Goal: Task Accomplishment & Management: Use online tool/utility

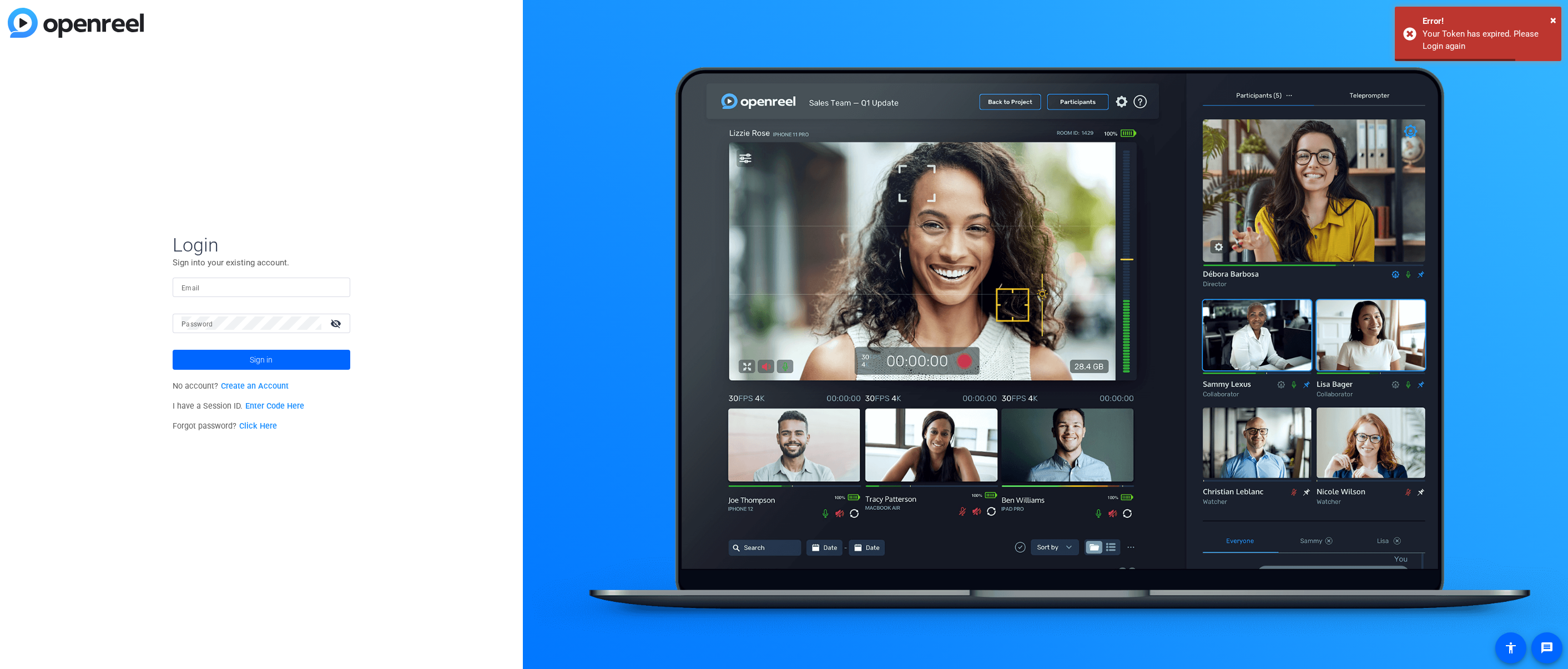
click at [199, 292] on input "Email" at bounding box center [261, 287] width 160 height 13
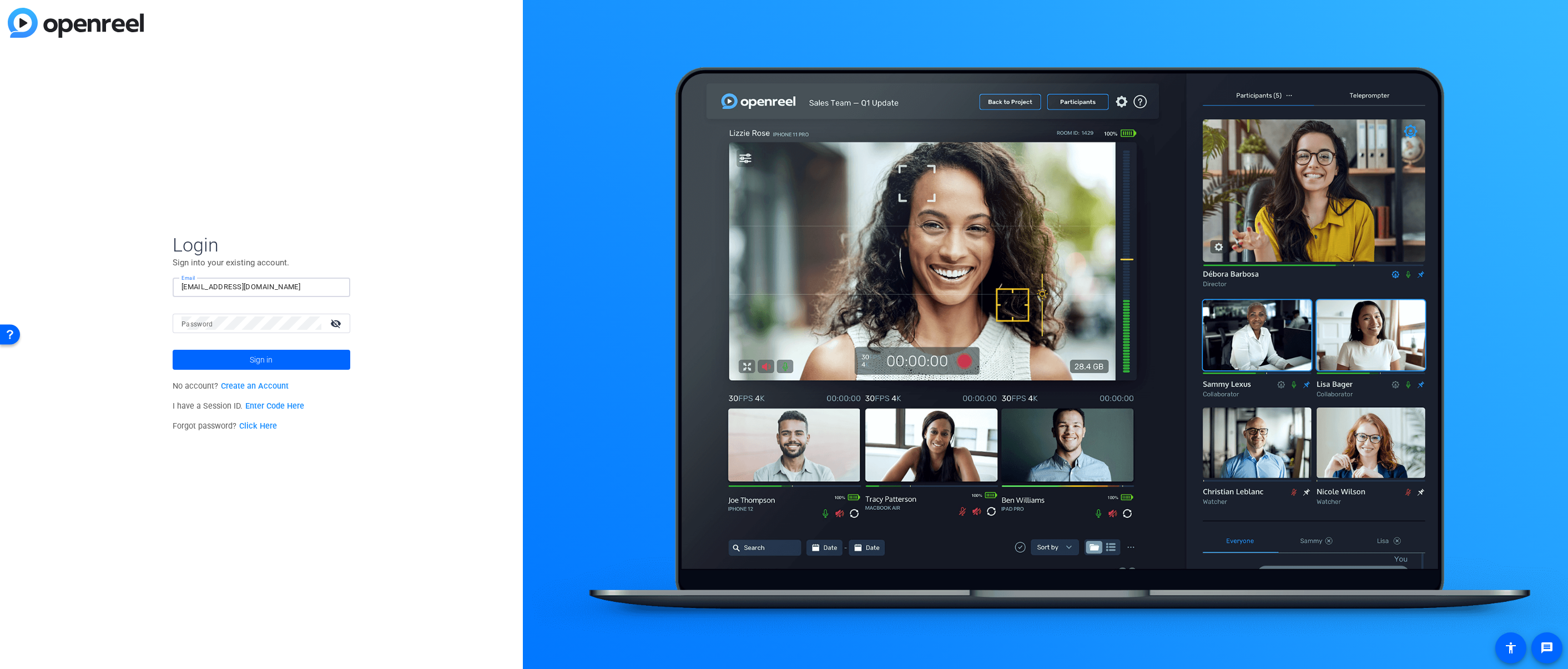
type input "[EMAIL_ADDRESS][DOMAIN_NAME]"
click at [341, 322] on mat-icon "visibility_off" at bounding box center [337, 324] width 27 height 16
click at [173, 350] on button "Sign in" at bounding box center [261, 359] width 178 height 20
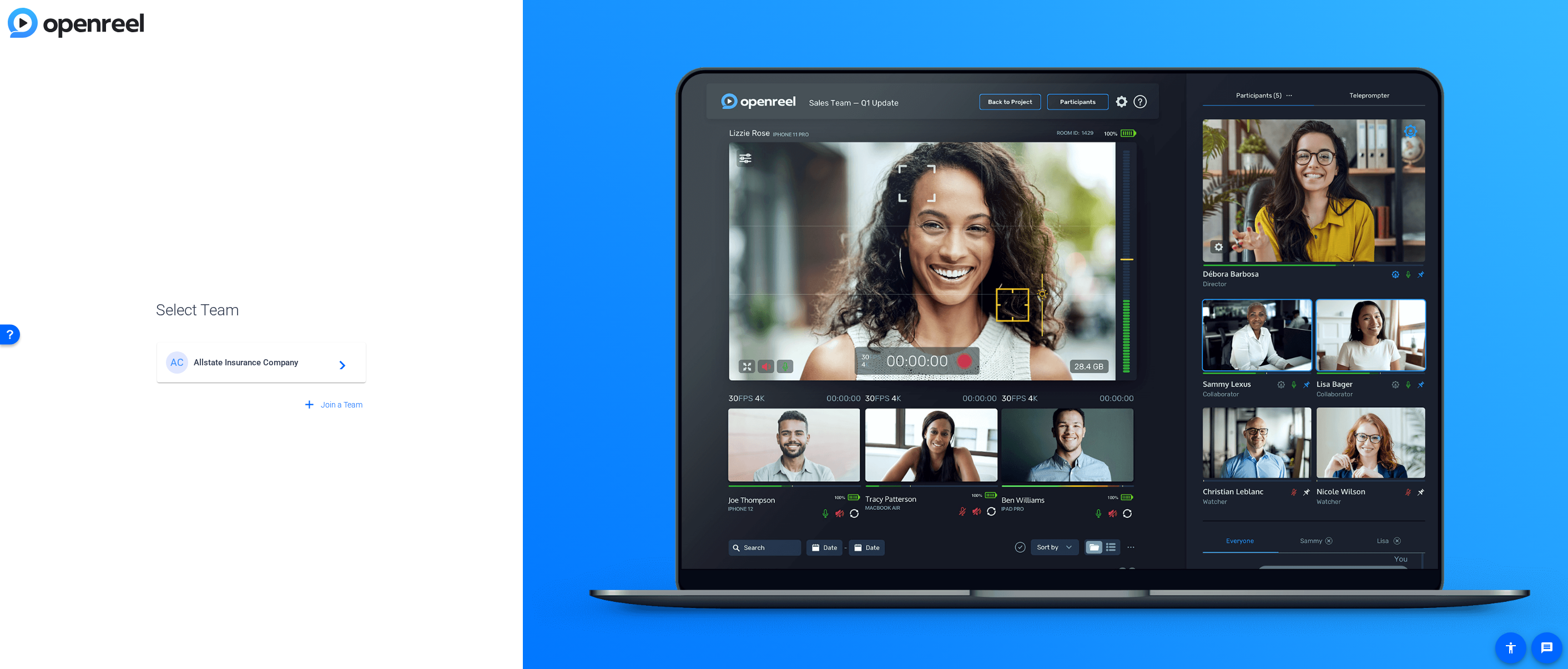
click at [260, 350] on mat-card-content "AC Allstate Insurance Company navigate_next" at bounding box center [261, 362] width 208 height 40
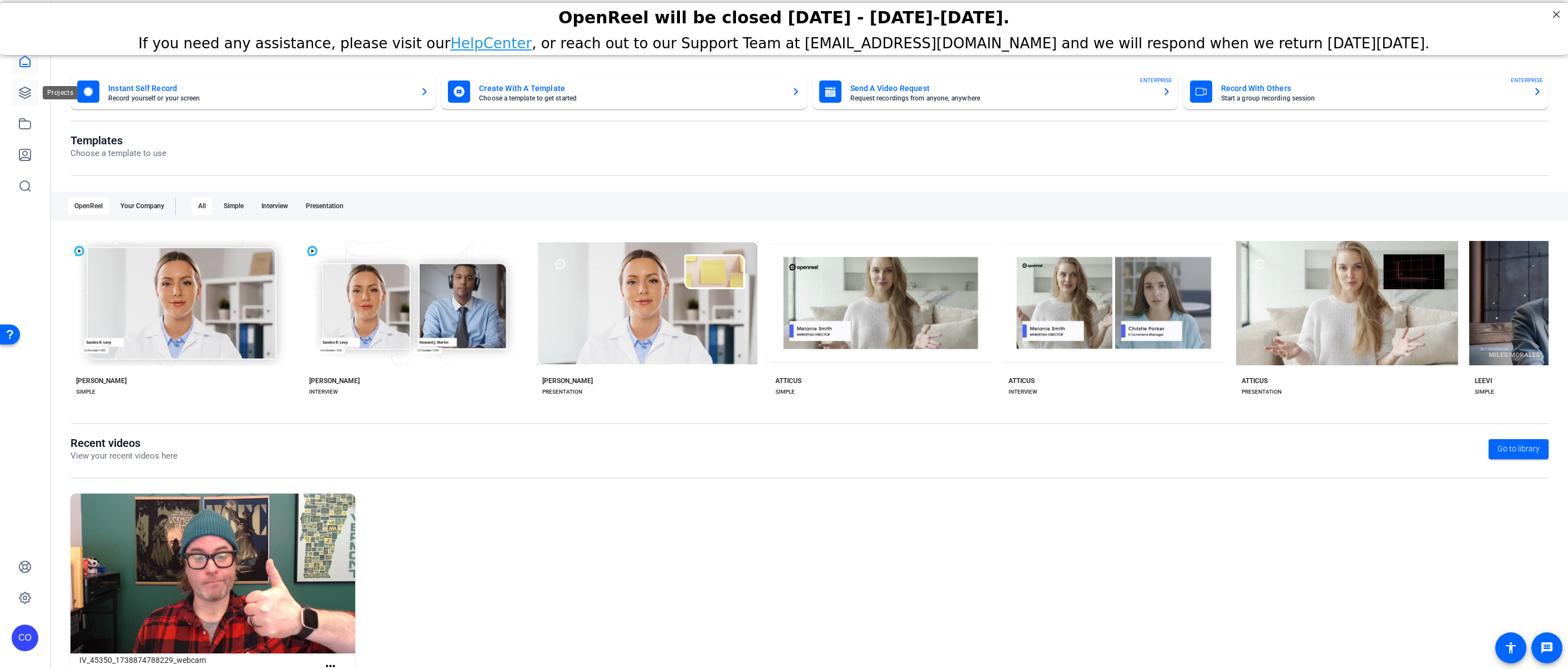
click at [20, 87] on icon at bounding box center [25, 93] width 13 height 13
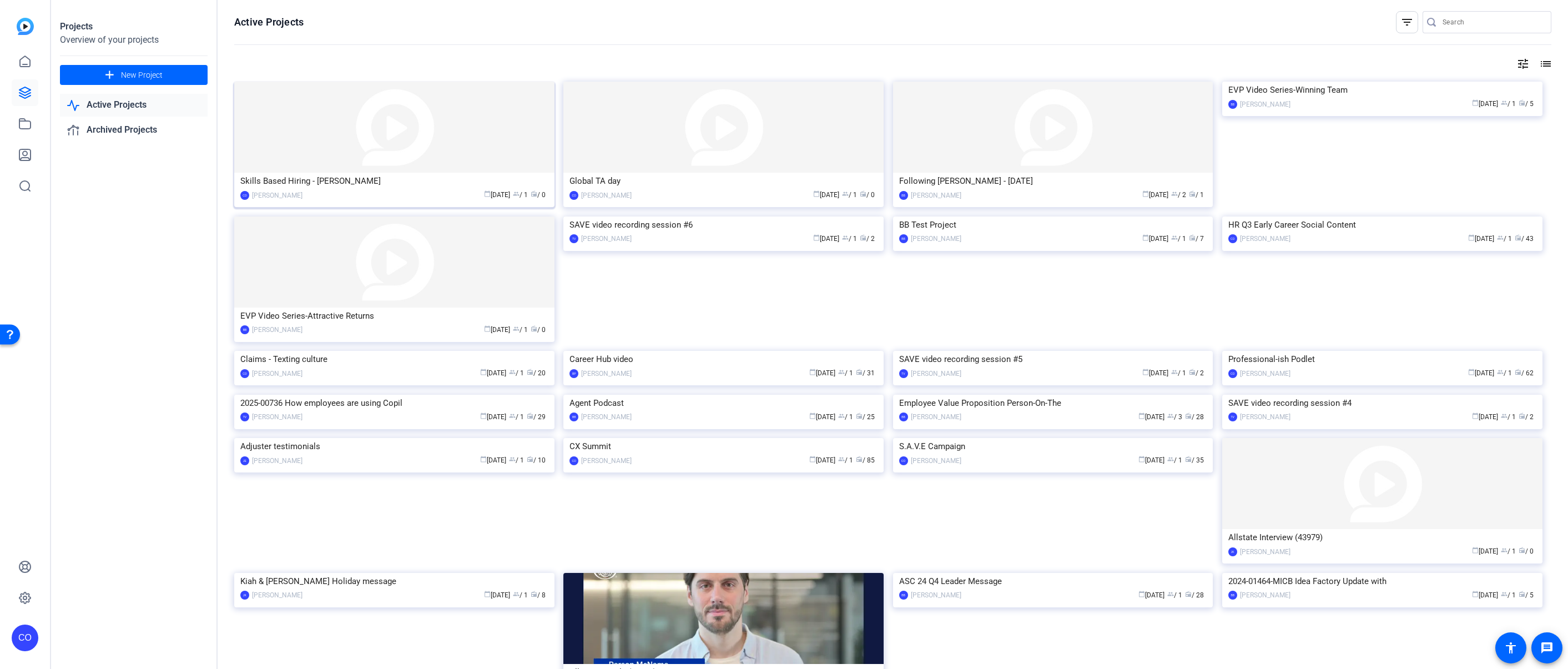
click at [380, 174] on div "Skills Based Hiring - [PERSON_NAME]" at bounding box center [394, 181] width 308 height 16
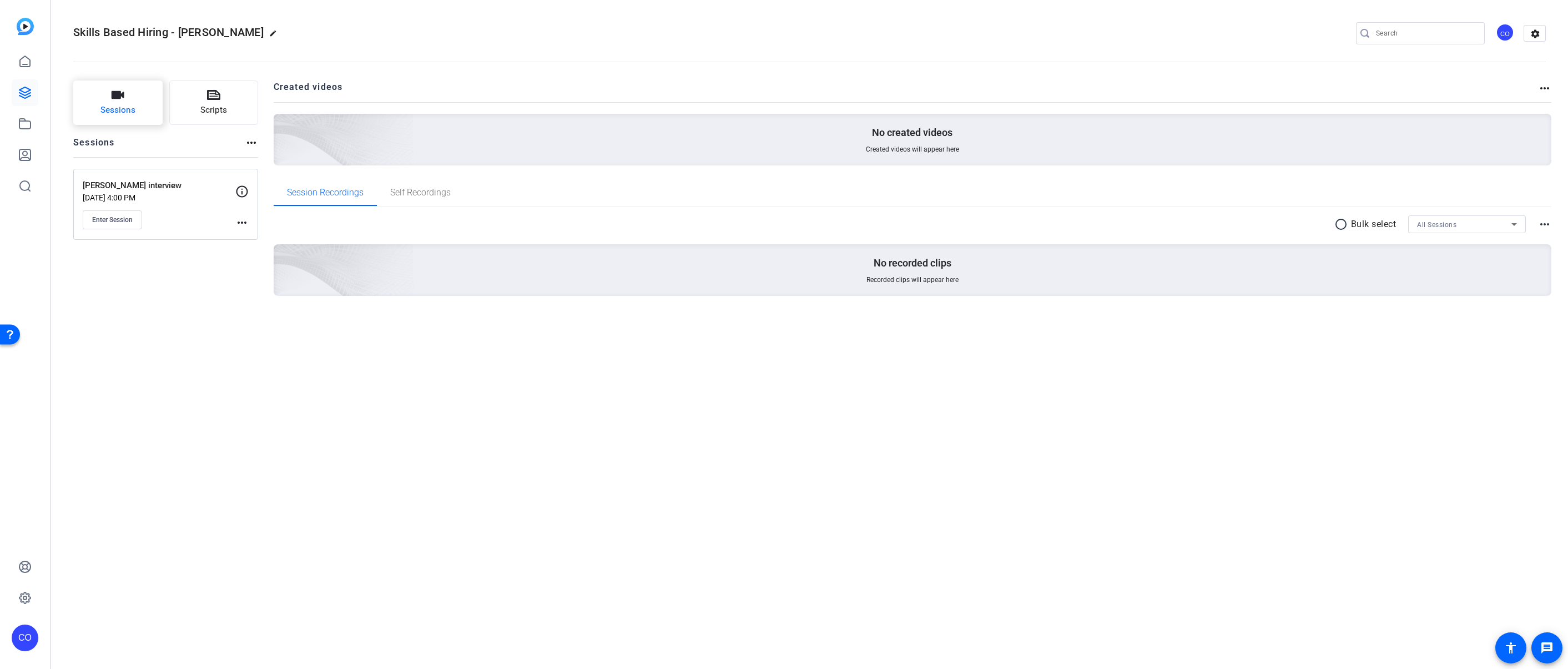
click at [131, 106] on span "Sessions" at bounding box center [118, 109] width 35 height 13
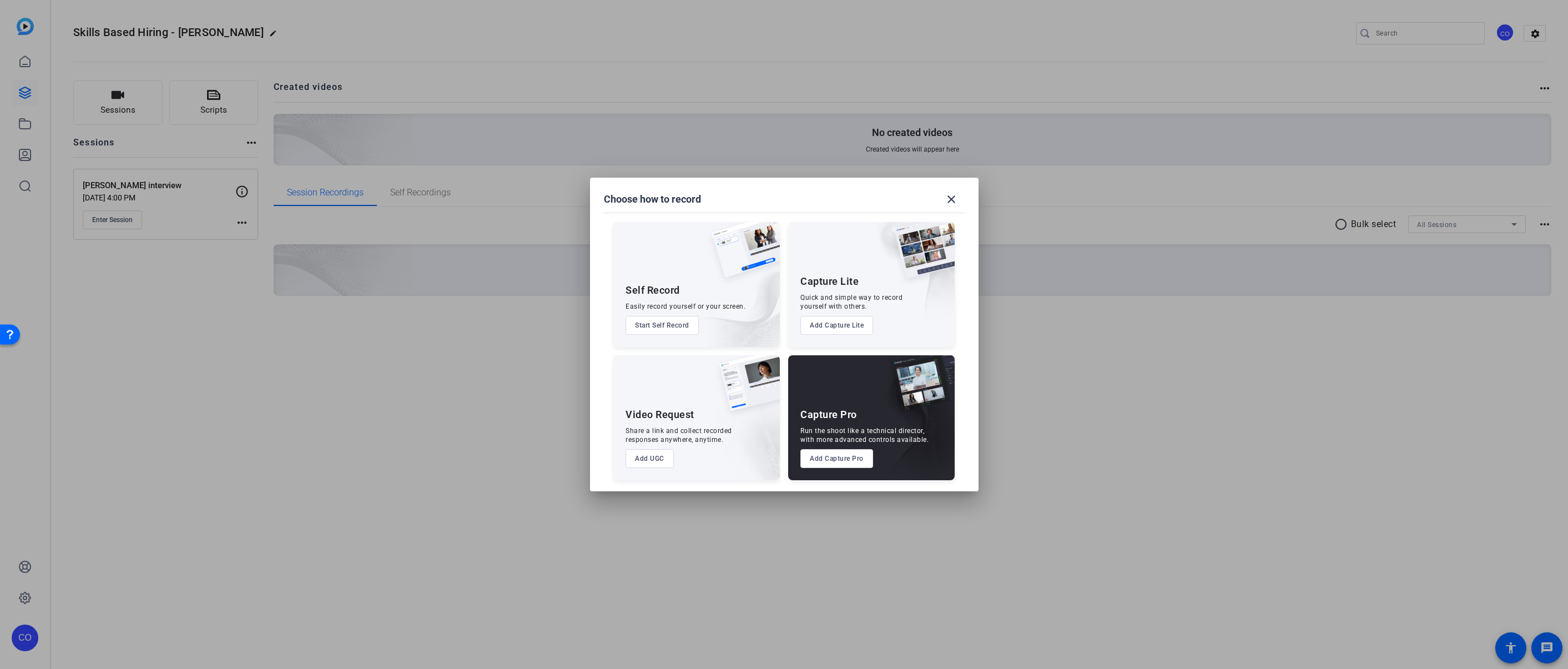
click at [645, 458] on button "Add UGC" at bounding box center [649, 458] width 48 height 19
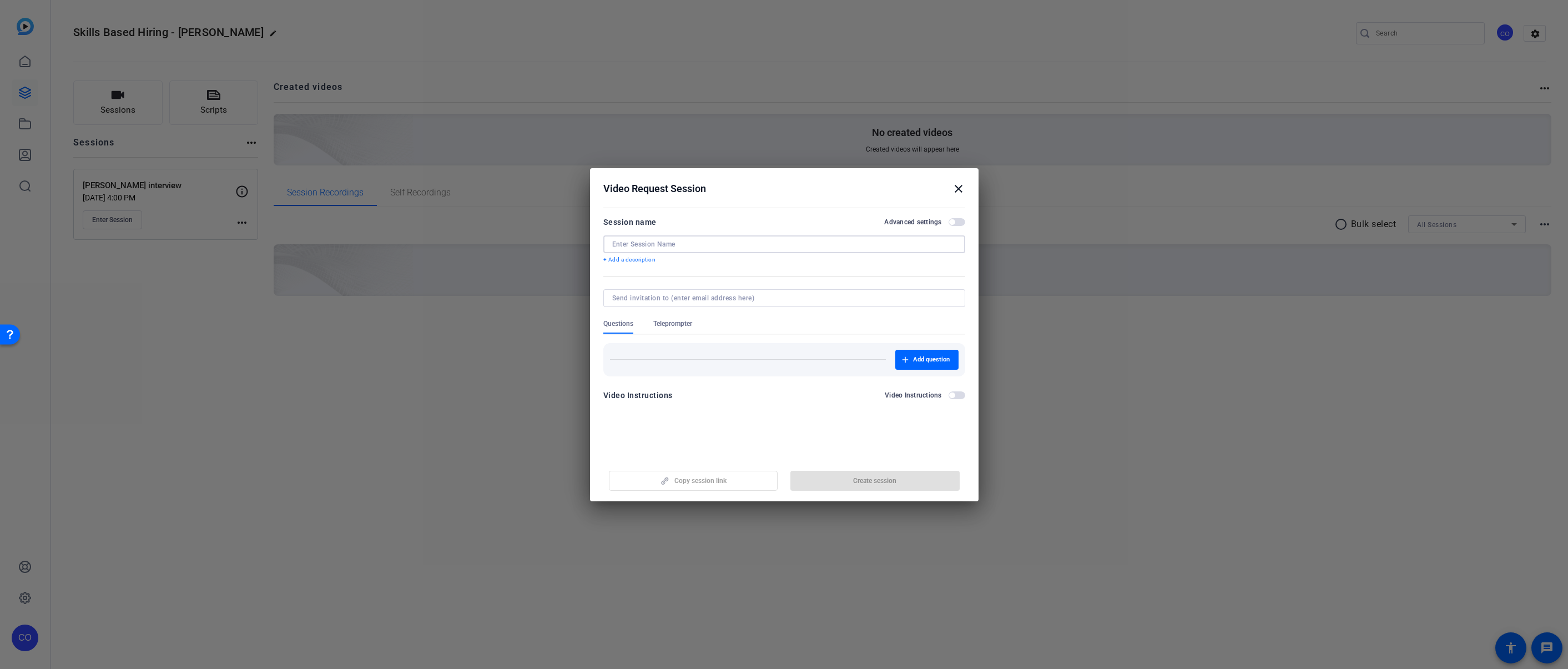
click at [679, 241] on input at bounding box center [784, 244] width 344 height 9
type input "[PERSON_NAME] - recording portal"
click at [860, 478] on span "Create session" at bounding box center [874, 481] width 43 height 9
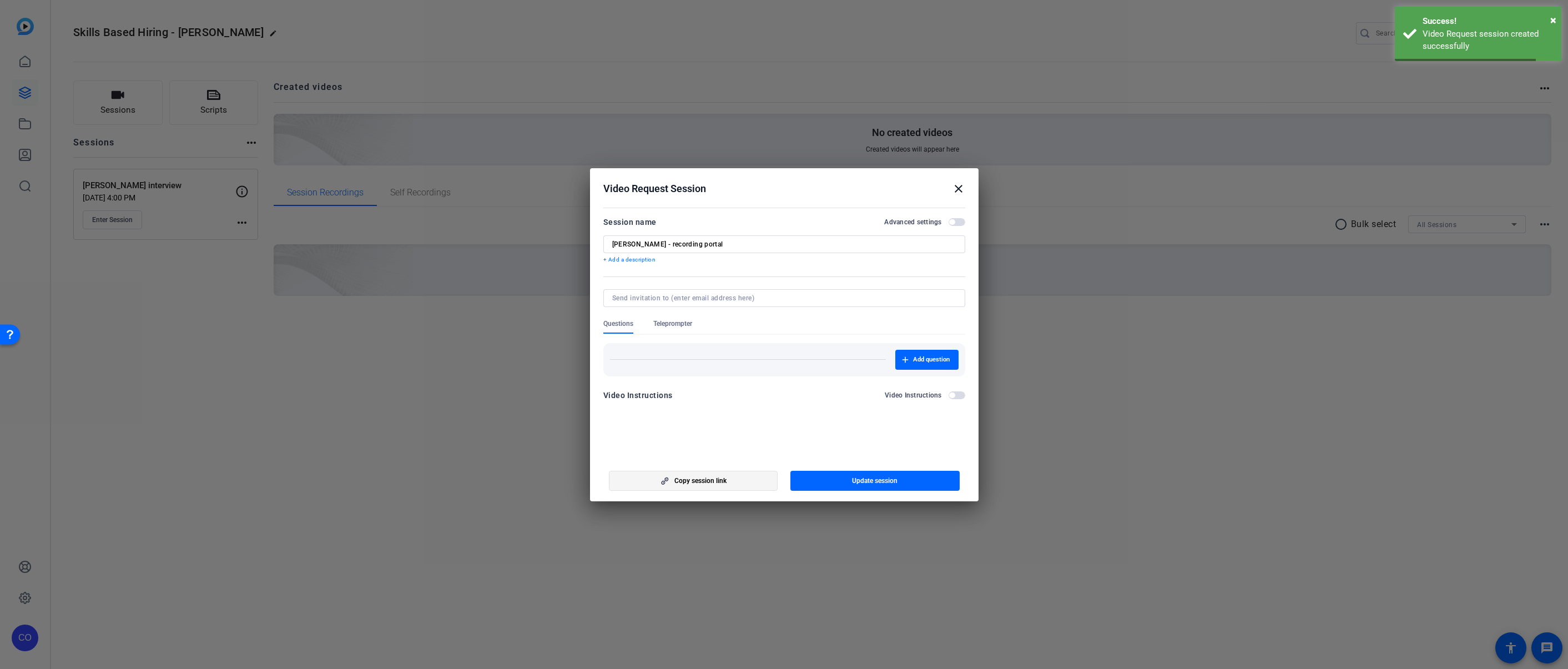
click at [701, 487] on span "button" at bounding box center [694, 481] width 168 height 27
click at [959, 223] on span "button" at bounding box center [957, 222] width 16 height 7
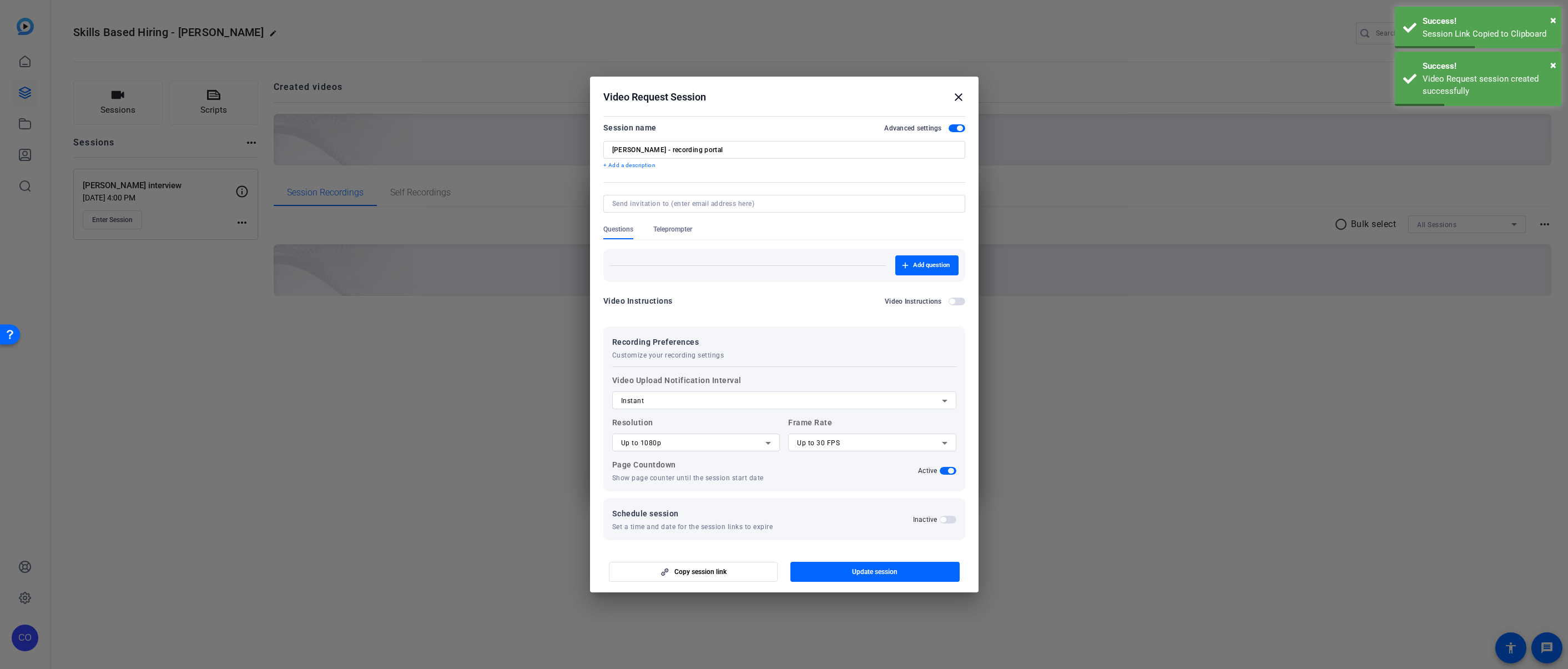
scroll to position [7, 0]
click at [839, 438] on div "Up to 30 FPS" at bounding box center [869, 438] width 145 height 13
click at [837, 461] on mat-option "Up to 24 FPS" at bounding box center [867, 460] width 164 height 18
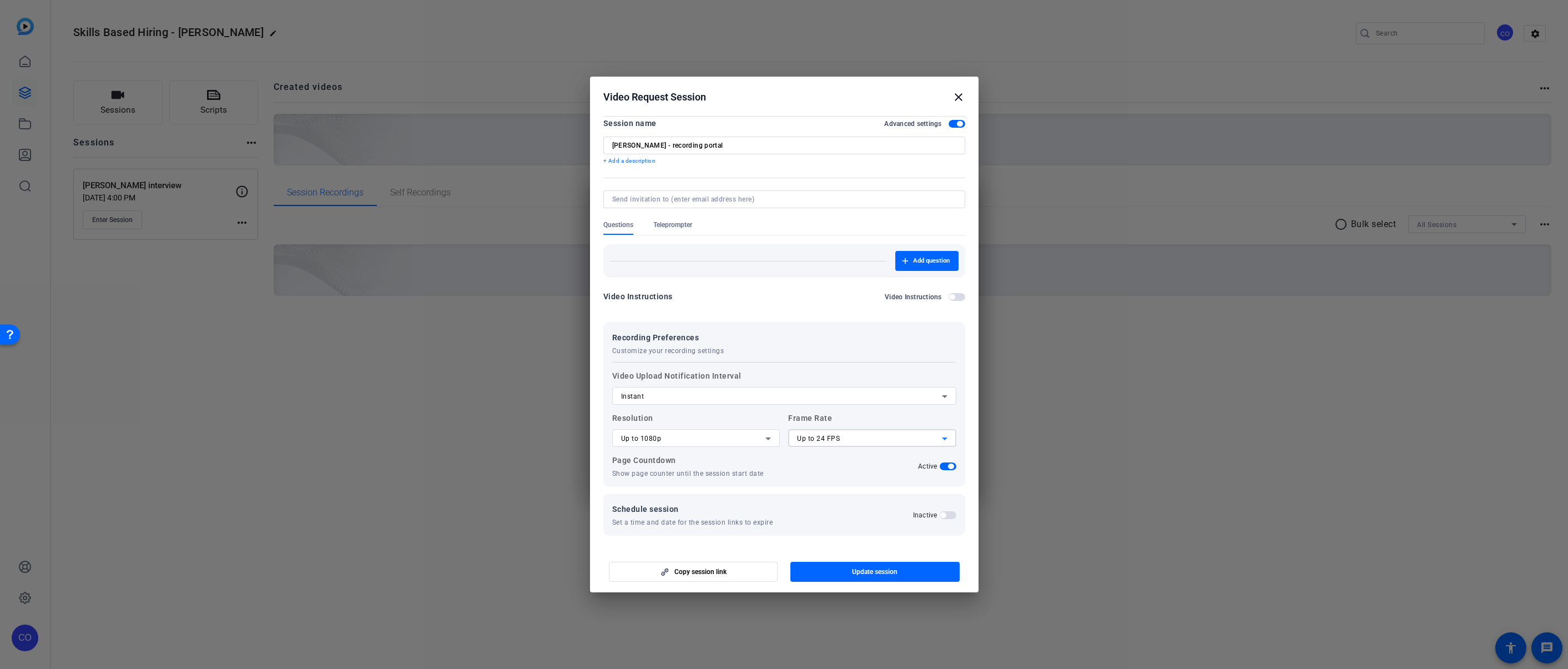
click at [765, 438] on icon at bounding box center [767, 439] width 5 height 3
click at [811, 466] on div at bounding box center [784, 334] width 1568 height 669
click at [874, 571] on span "Update session" at bounding box center [874, 572] width 45 height 9
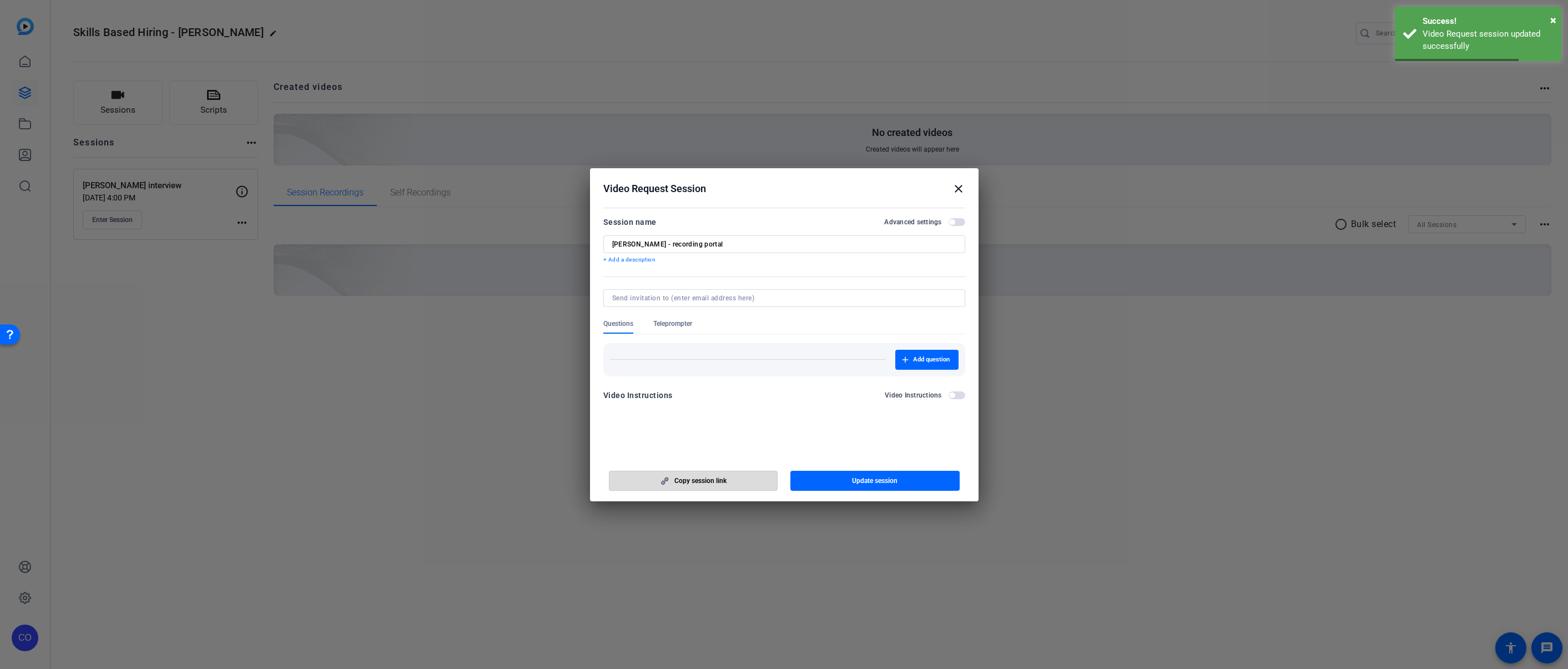
click at [714, 484] on span "Copy session link" at bounding box center [700, 481] width 52 height 9
click at [957, 191] on mat-icon "close" at bounding box center [959, 189] width 13 height 13
